Goal: Check status: Check status

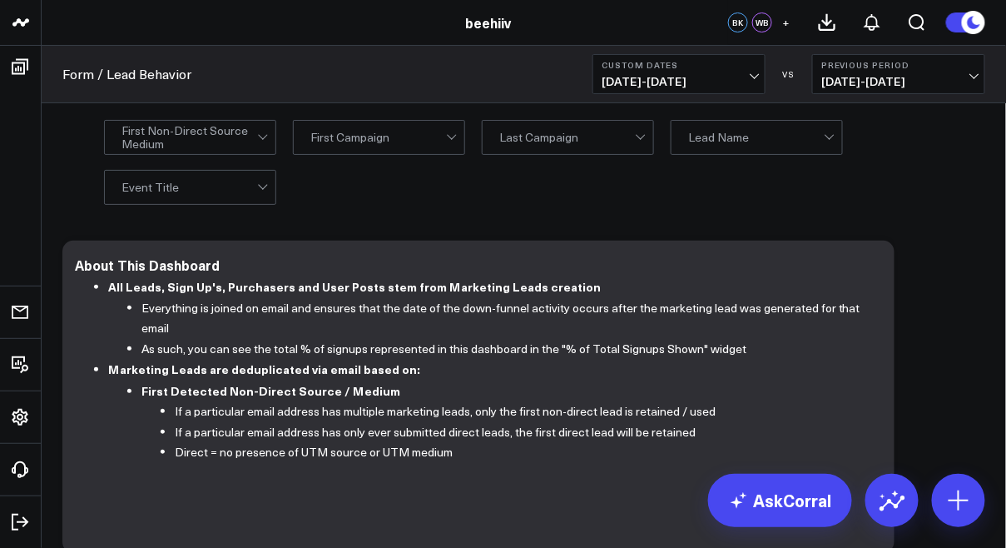
click at [668, 77] on span "[DATE] - [DATE]" at bounding box center [679, 81] width 155 height 13
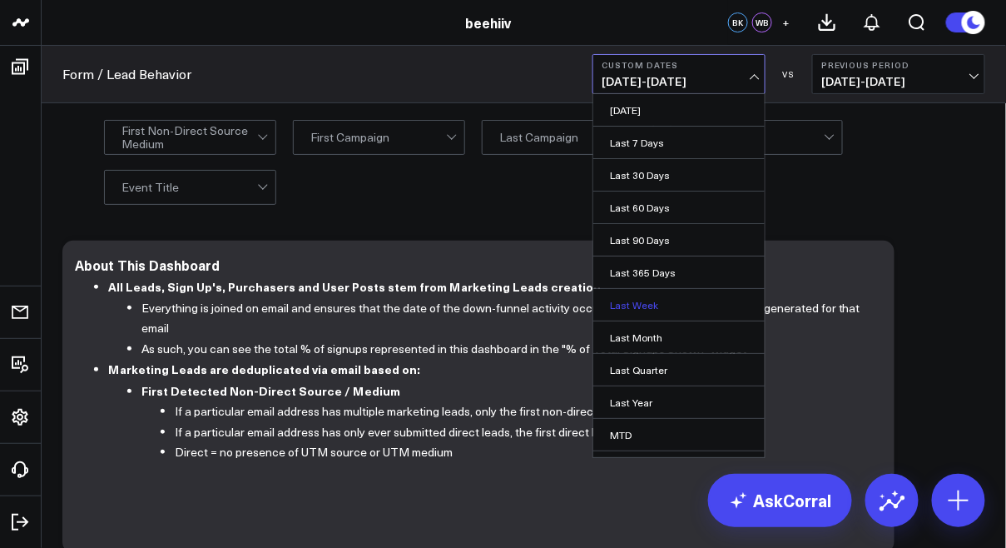
scroll to position [87, 0]
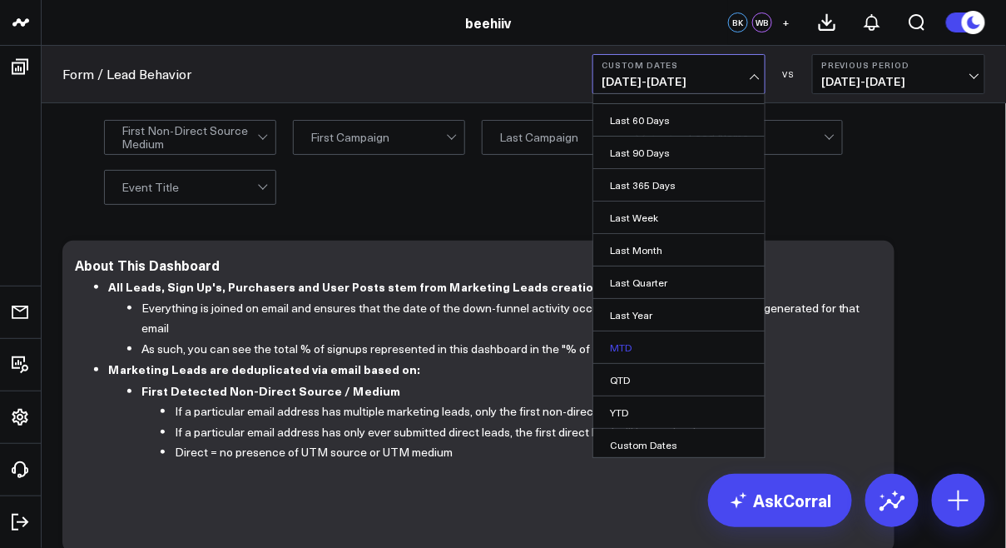
click at [660, 346] on link "MTD" at bounding box center [678, 347] width 171 height 32
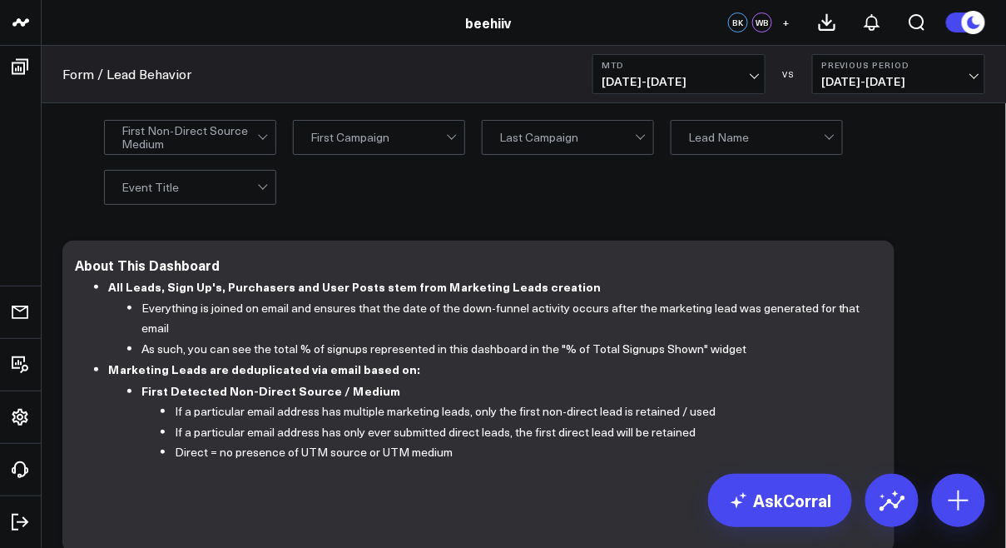
click at [676, 75] on span "[DATE] - [DATE]" at bounding box center [679, 81] width 155 height 13
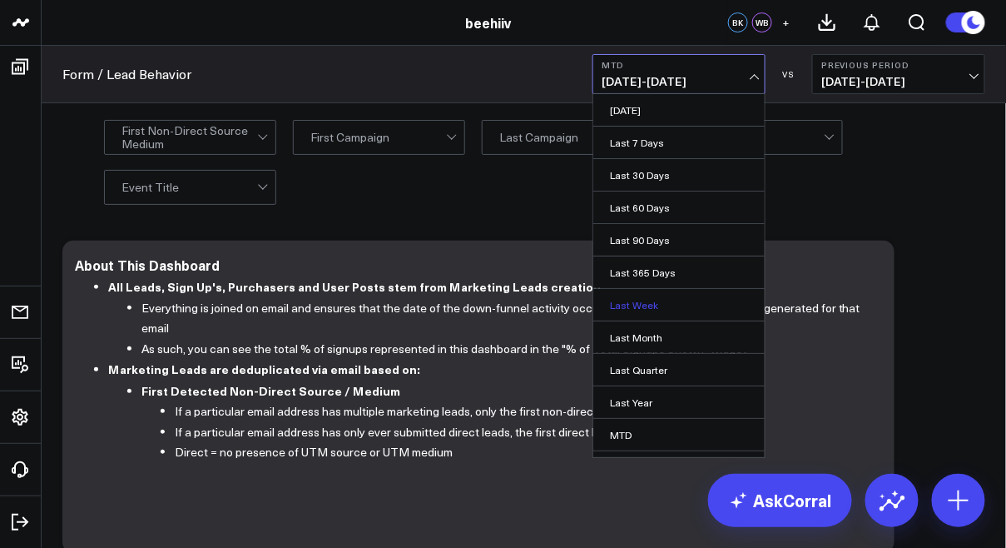
scroll to position [87, 0]
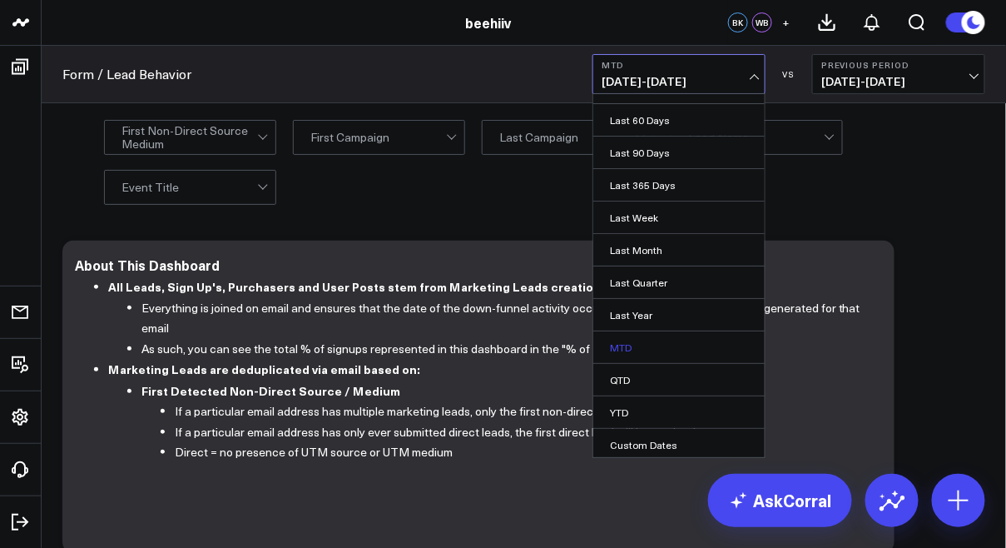
click at [644, 341] on link "MTD" at bounding box center [678, 347] width 171 height 32
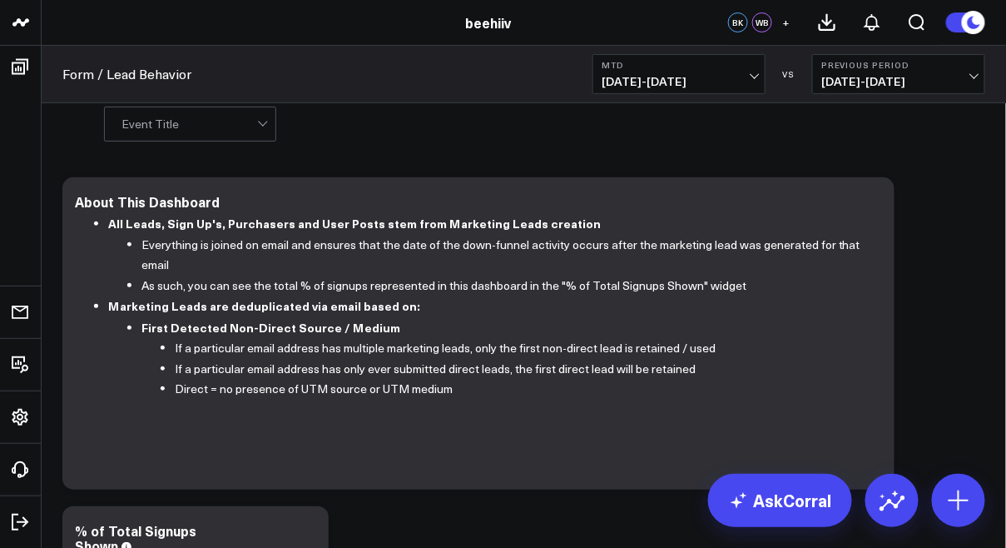
scroll to position [0, 0]
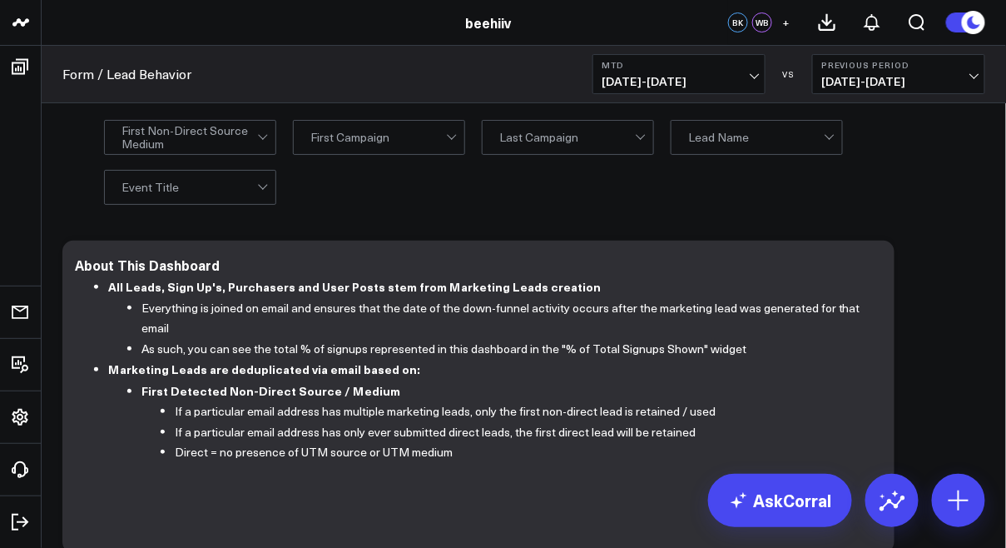
click at [221, 124] on div at bounding box center [190, 137] width 136 height 33
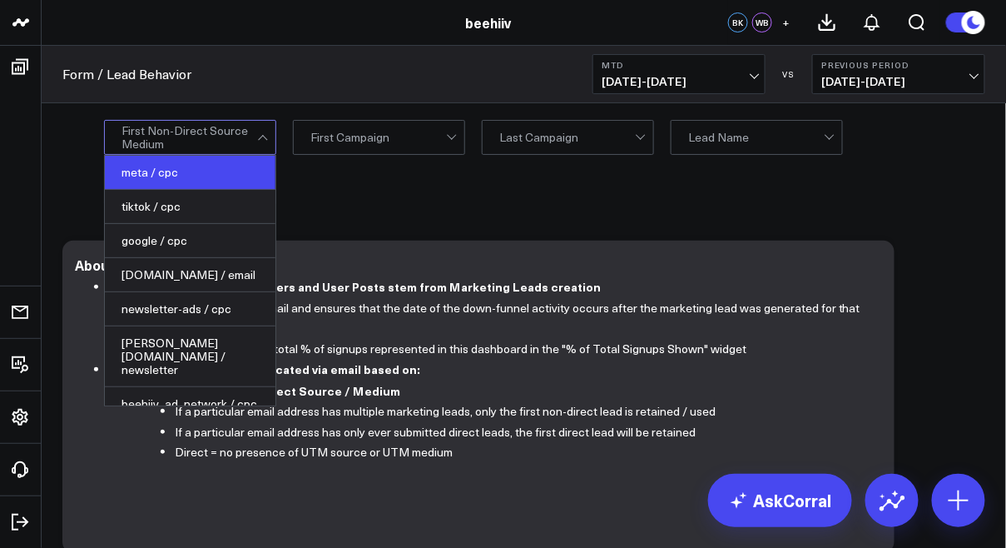
click at [209, 172] on div "meta / cpc" at bounding box center [190, 173] width 171 height 34
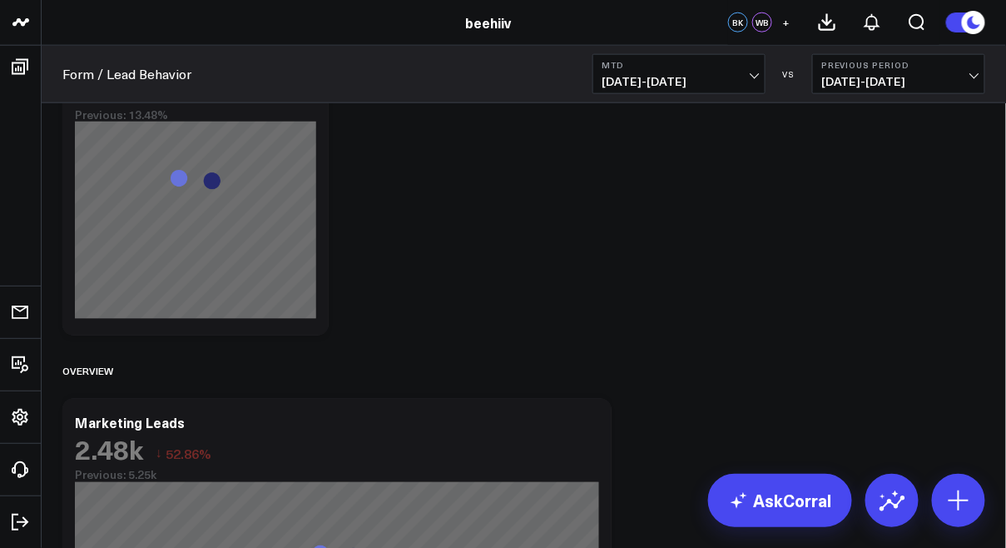
scroll to position [663, 0]
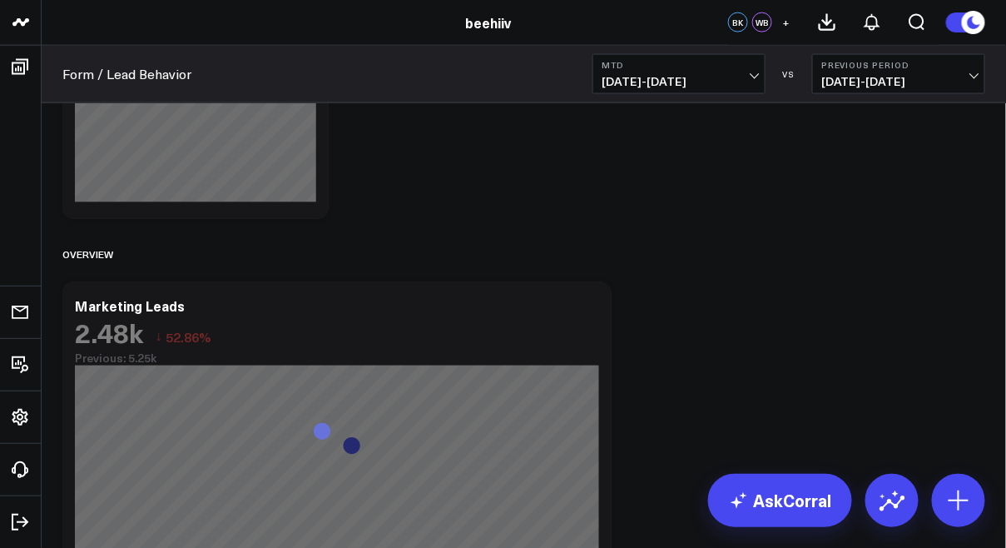
click at [690, 83] on span "[DATE] - [DATE]" at bounding box center [679, 81] width 155 height 13
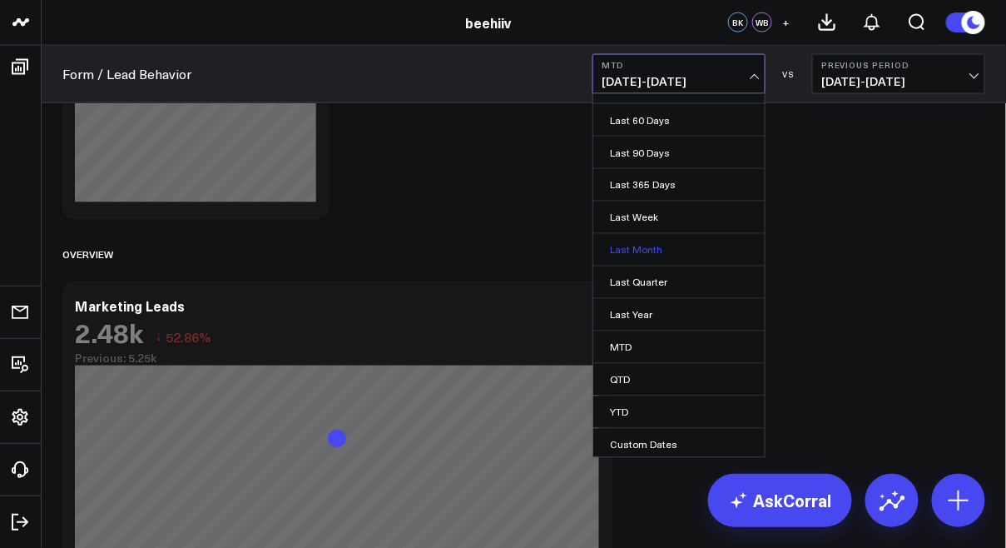
scroll to position [0, 0]
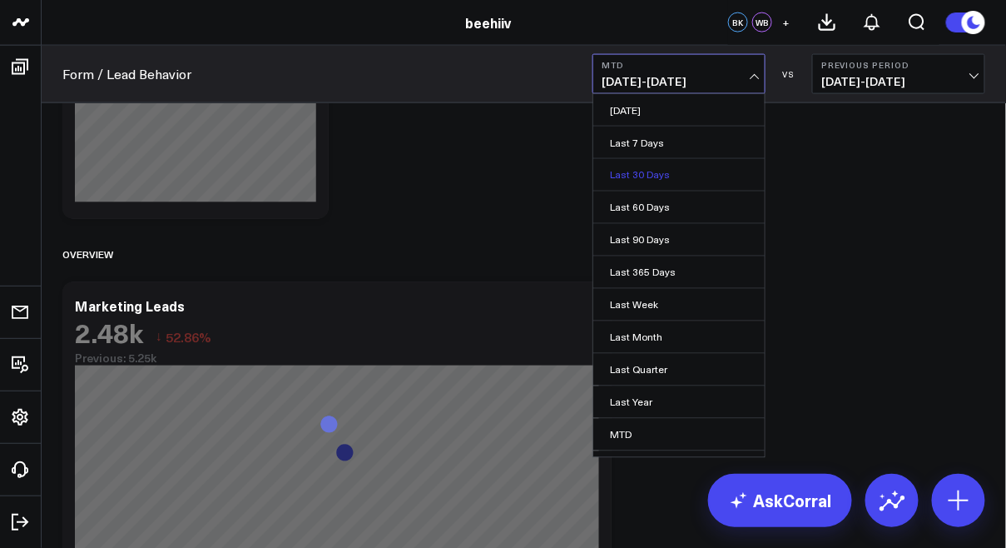
click at [667, 171] on link "Last 30 Days" at bounding box center [678, 175] width 171 height 32
